Goal: Find specific page/section: Find specific page/section

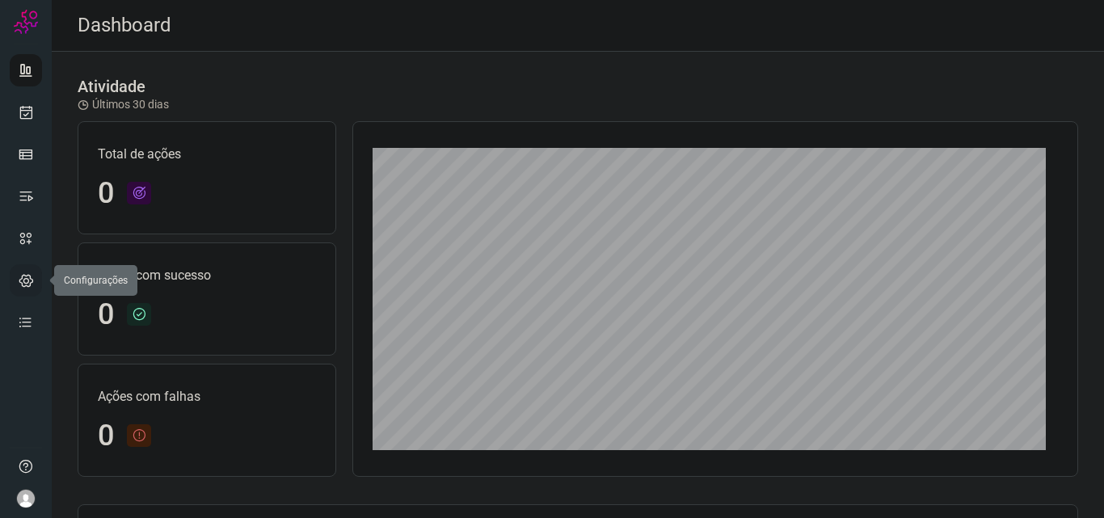
click at [24, 284] on icon at bounding box center [26, 280] width 15 height 16
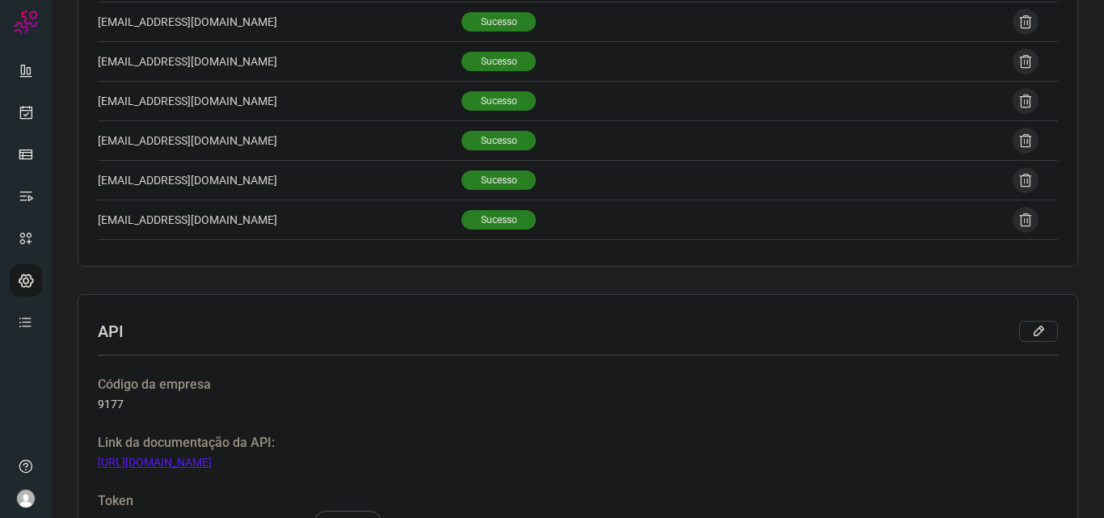
scroll to position [1810, 0]
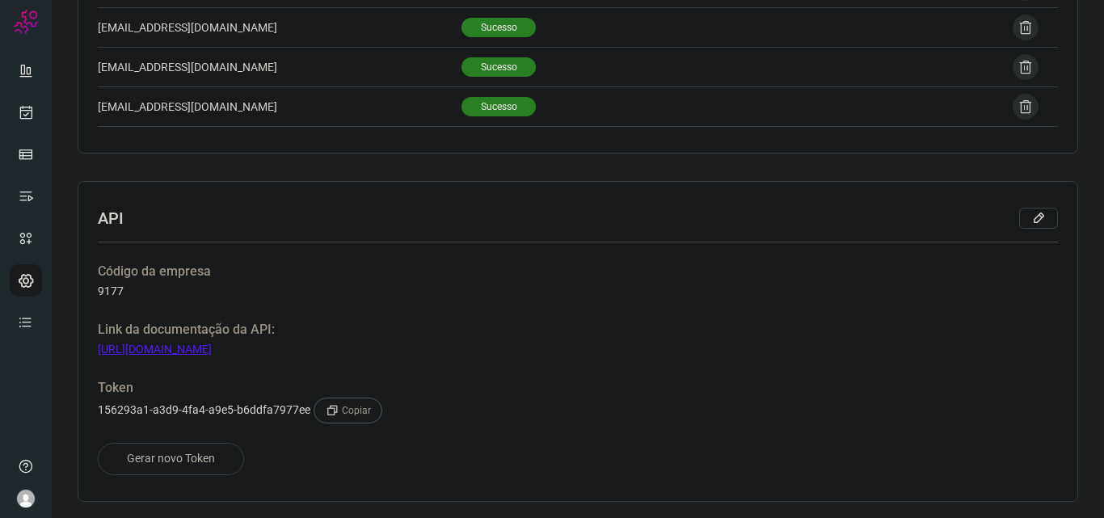
click at [192, 353] on link "[URL][DOMAIN_NAME]" at bounding box center [155, 349] width 114 height 13
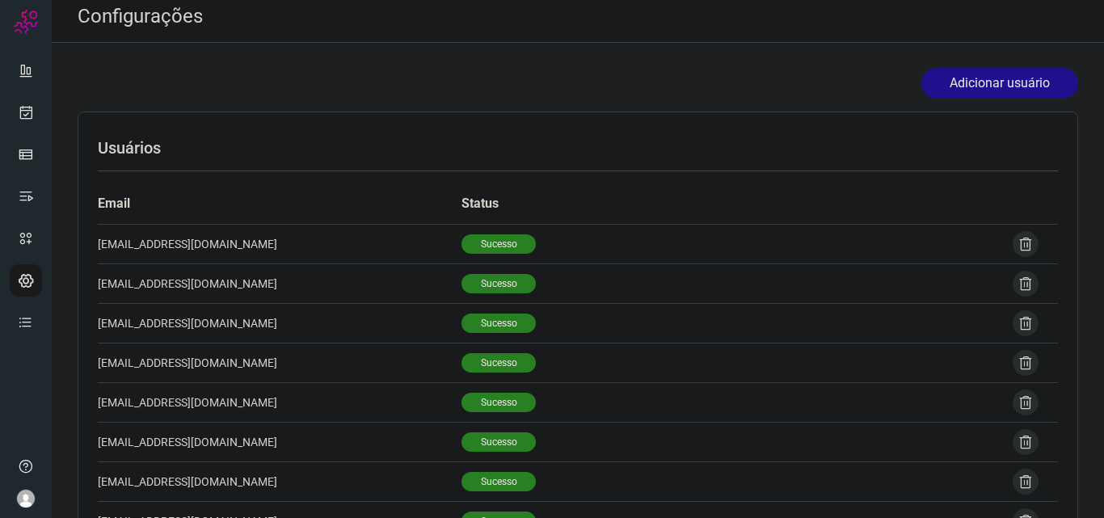
scroll to position [0, 0]
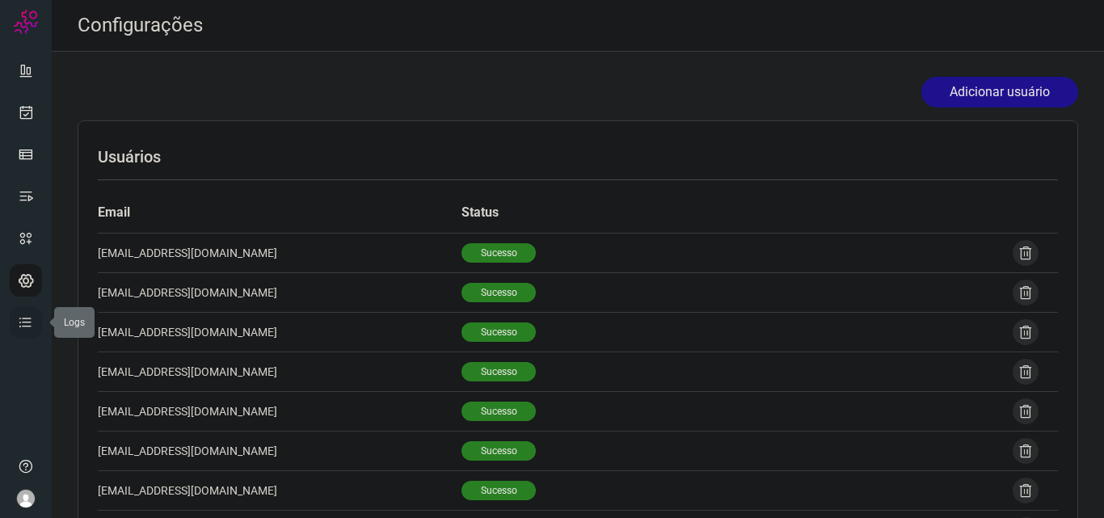
click at [25, 322] on icon at bounding box center [26, 323] width 16 height 16
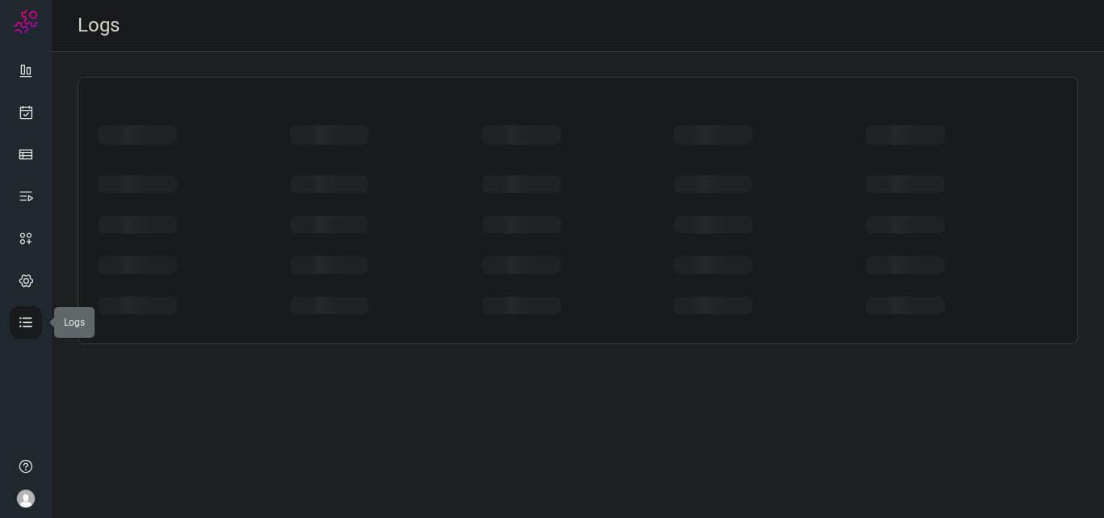
click at [17, 325] on link at bounding box center [26, 322] width 32 height 32
